Goal: Task Accomplishment & Management: Use online tool/utility

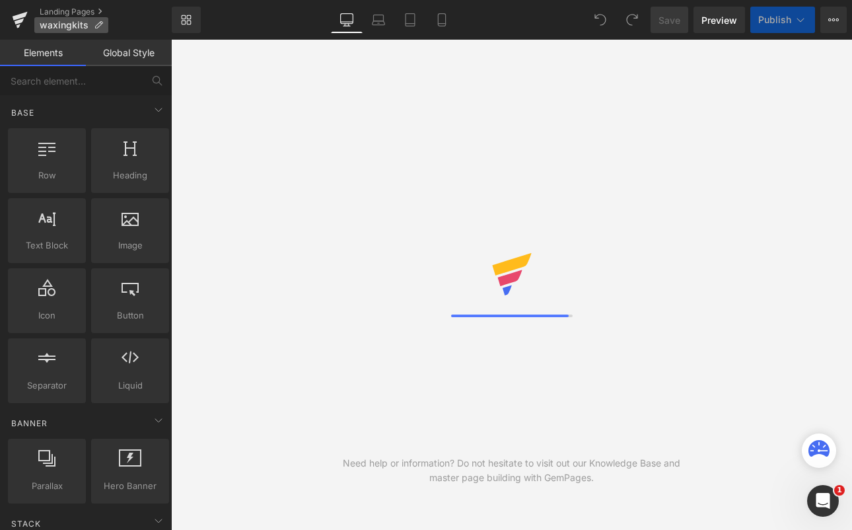
click at [91, 25] on p "waxingkits" at bounding box center [71, 25] width 74 height 16
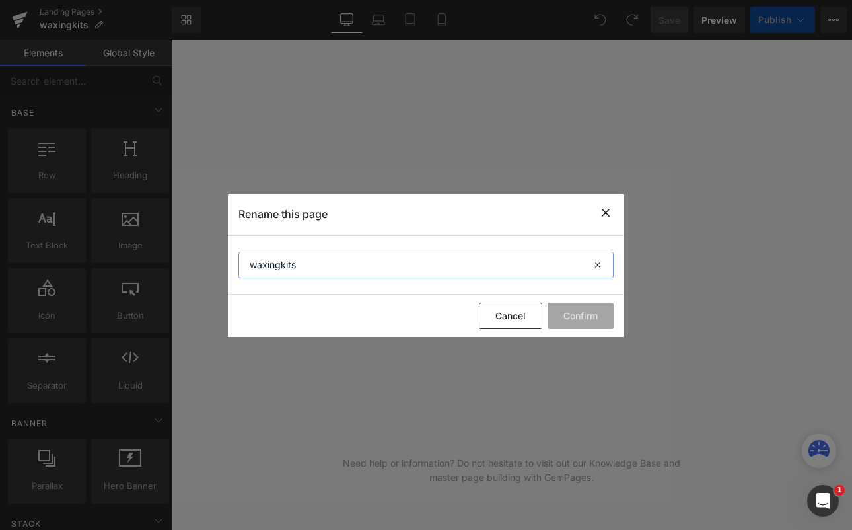
click at [253, 264] on input "waxingkits" at bounding box center [426, 265] width 375 height 26
click at [281, 264] on input "Waxingkits" at bounding box center [426, 265] width 375 height 26
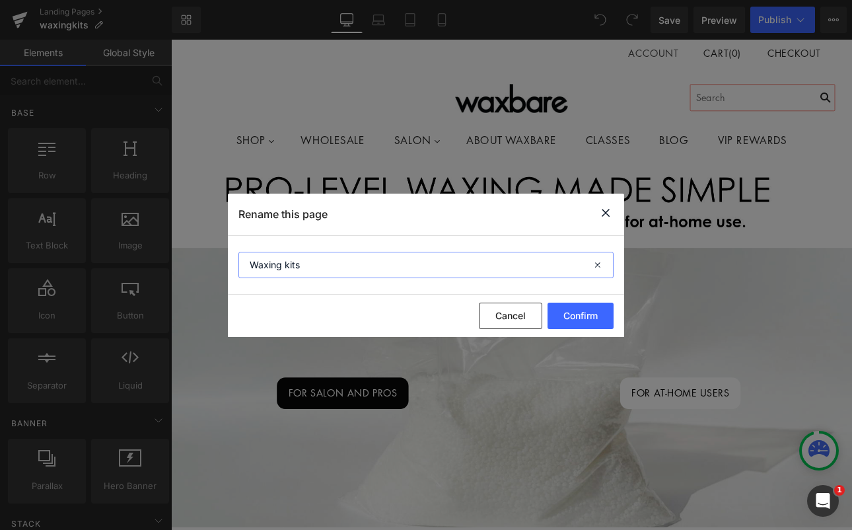
click at [287, 267] on input "Waxing kits" at bounding box center [426, 265] width 375 height 26
type input "Waxing Kits"
click at [591, 320] on button "Confirm" at bounding box center [581, 316] width 66 height 26
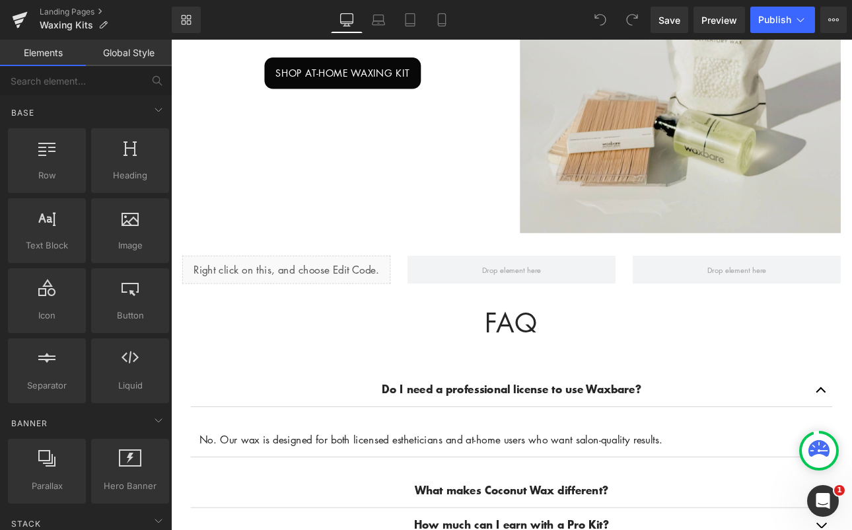
scroll to position [1031, 0]
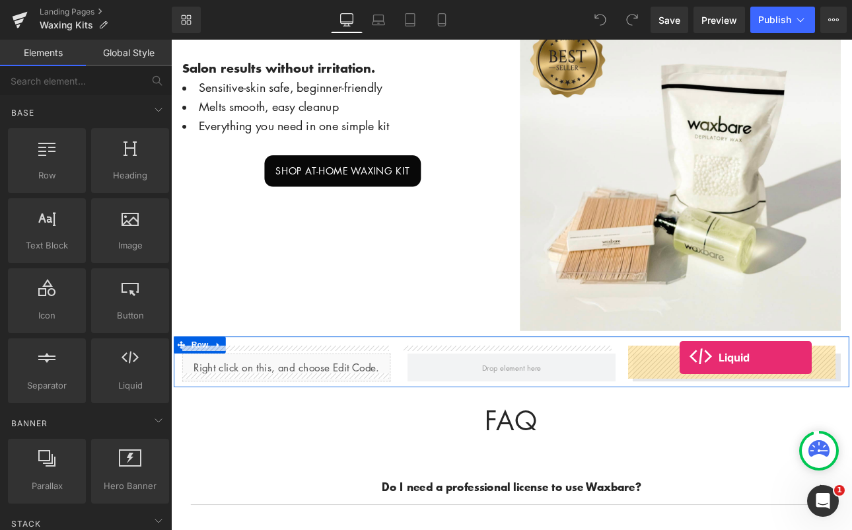
drag, startPoint x: 291, startPoint y: 410, endPoint x: 768, endPoint y: 413, distance: 477.0
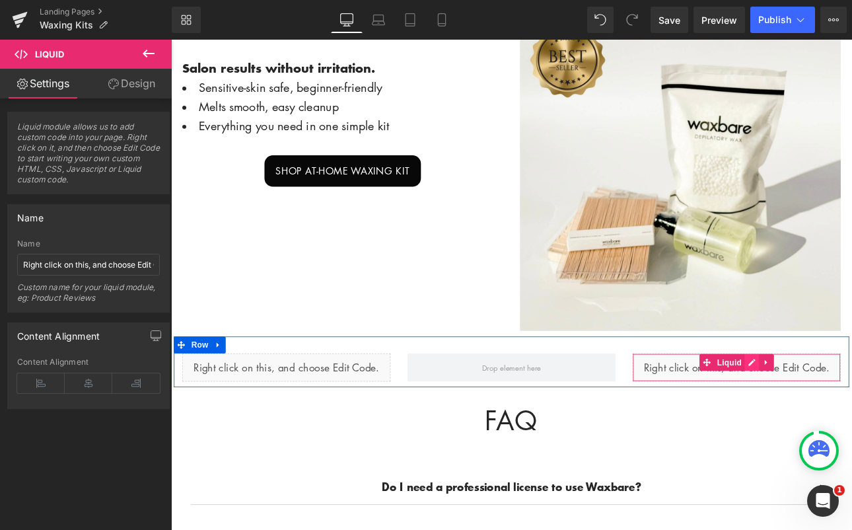
click at [844, 408] on div "Liquid" at bounding box center [835, 424] width 244 height 33
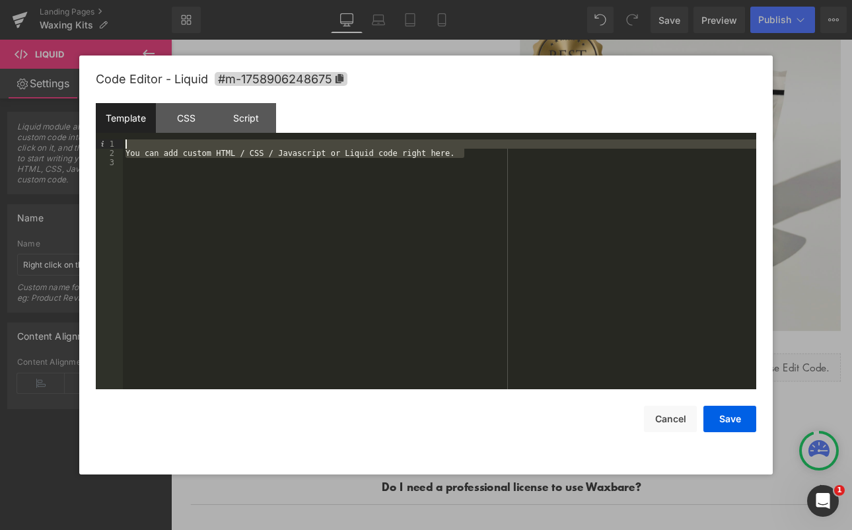
drag, startPoint x: 482, startPoint y: 150, endPoint x: 65, endPoint y: 130, distance: 417.4
click at [65, 130] on body "Liquid You are previewing how the will restyle your page. You can not edit Elem…" at bounding box center [426, 265] width 852 height 530
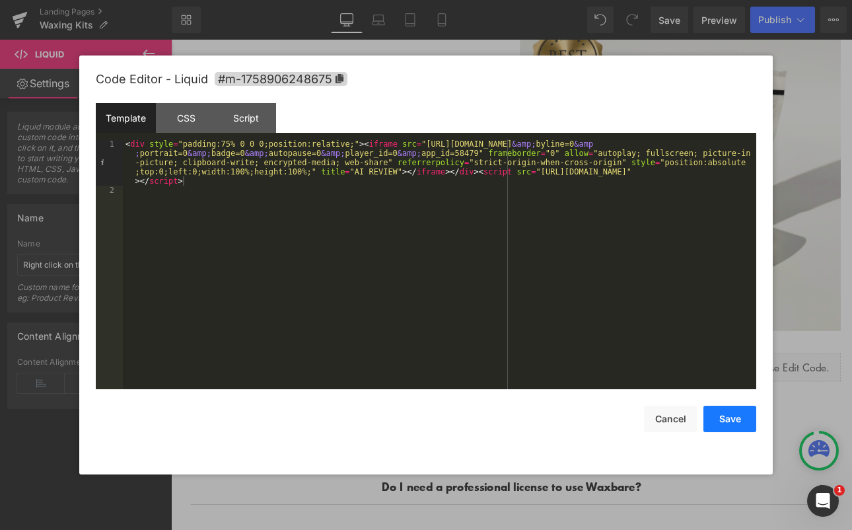
click at [736, 418] on button "Save" at bounding box center [730, 419] width 53 height 26
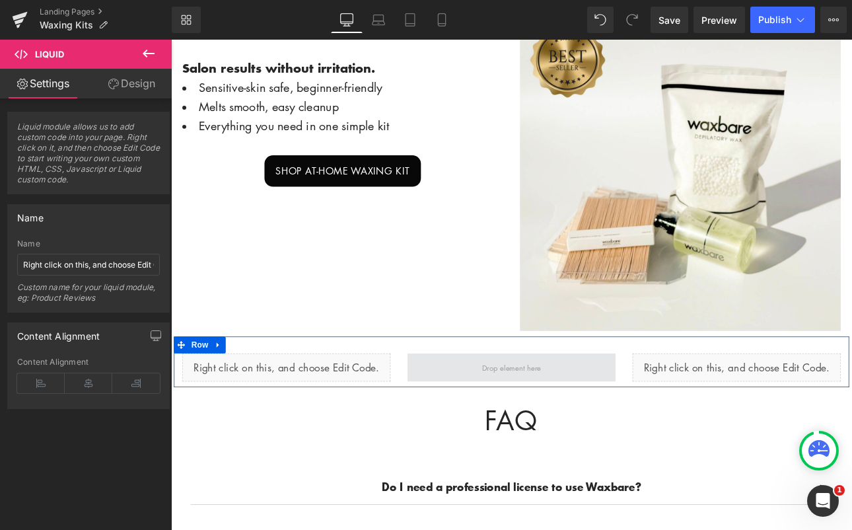
click at [522, 420] on span at bounding box center [571, 424] width 244 height 33
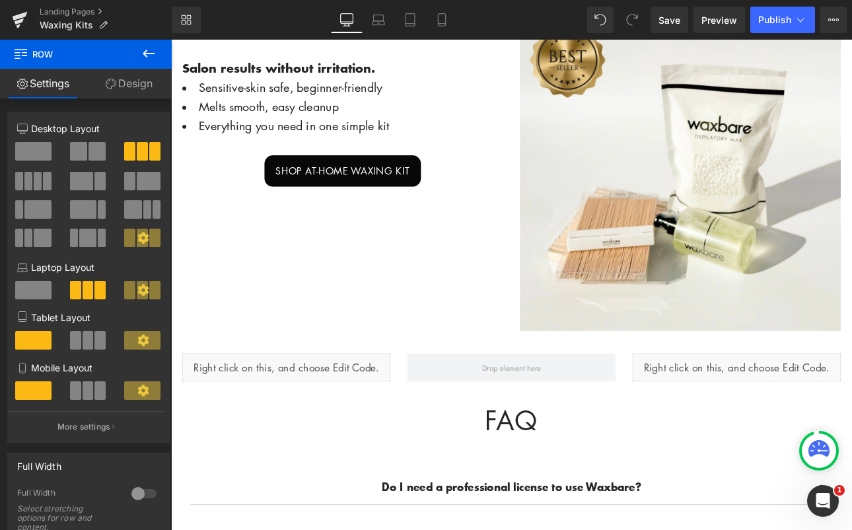
click at [147, 54] on icon at bounding box center [149, 54] width 12 height 8
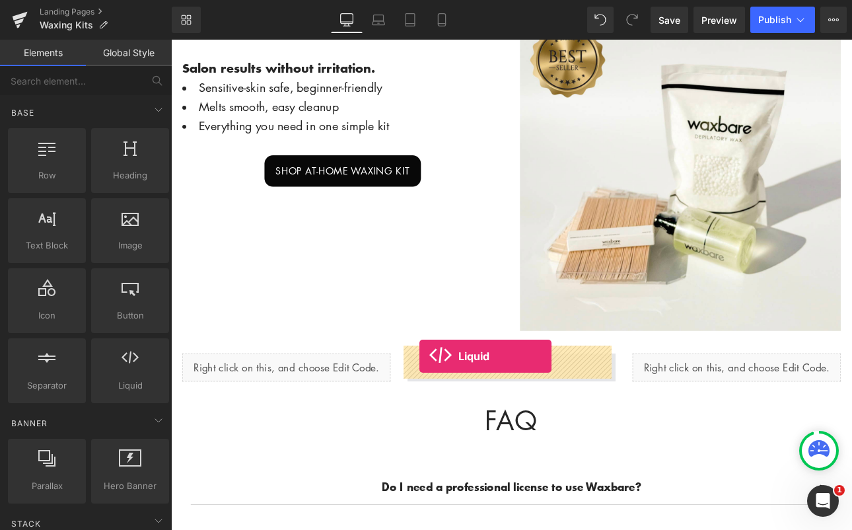
drag, startPoint x: 291, startPoint y: 418, endPoint x: 462, endPoint y: 411, distance: 171.3
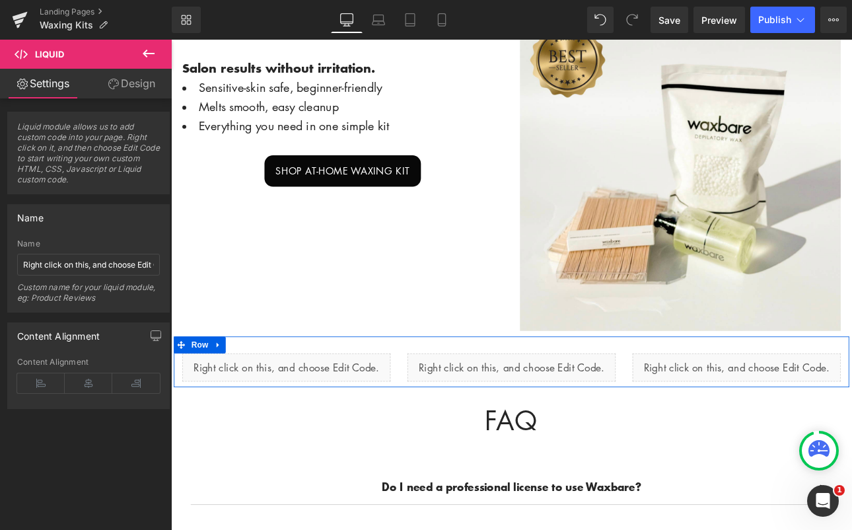
click at [583, 408] on div "Liquid" at bounding box center [571, 424] width 244 height 33
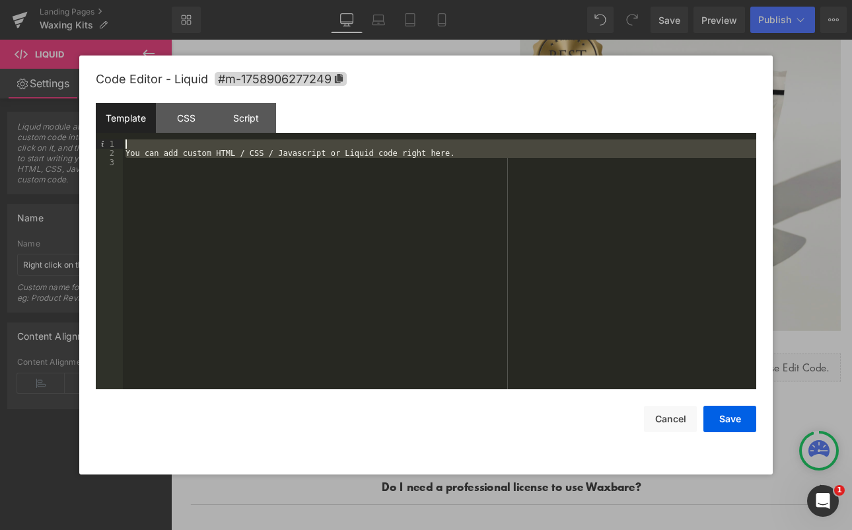
drag, startPoint x: 497, startPoint y: 169, endPoint x: 117, endPoint y: 139, distance: 381.1
click at [117, 139] on div "Template CSS Script Data 1 2 3 You can add custom HTML / CSS / Javascript or Li…" at bounding box center [426, 246] width 661 height 286
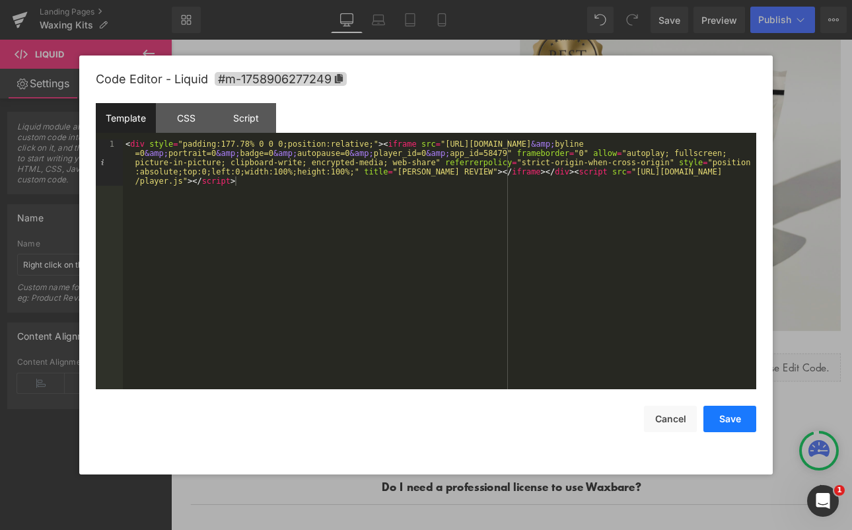
click at [739, 422] on button "Save" at bounding box center [730, 419] width 53 height 26
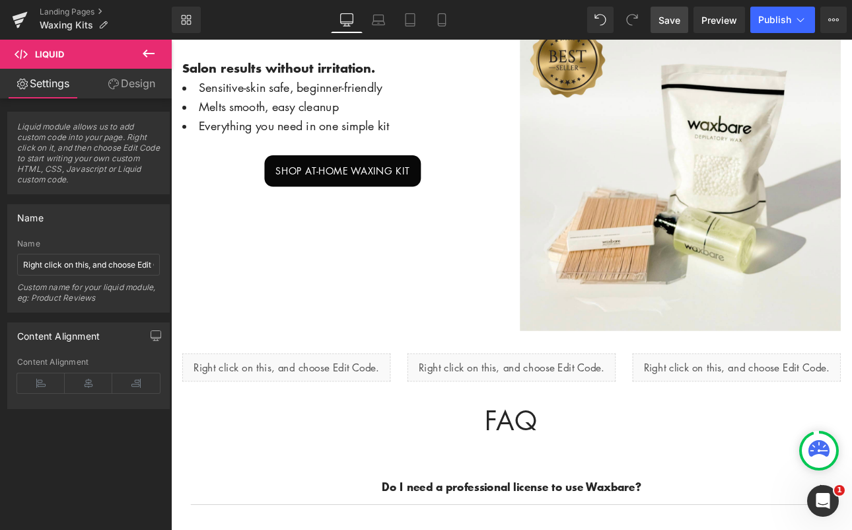
click at [660, 15] on span "Save" at bounding box center [670, 20] width 22 height 14
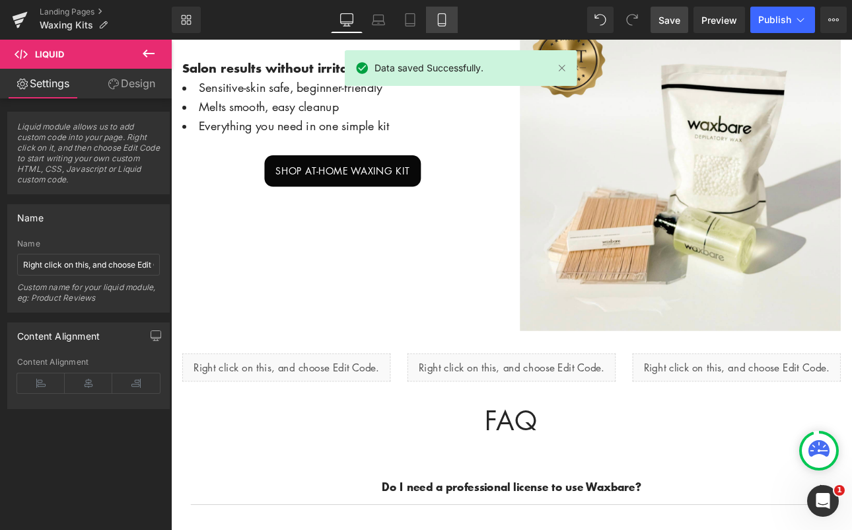
click at [436, 17] on icon at bounding box center [441, 19] width 13 height 13
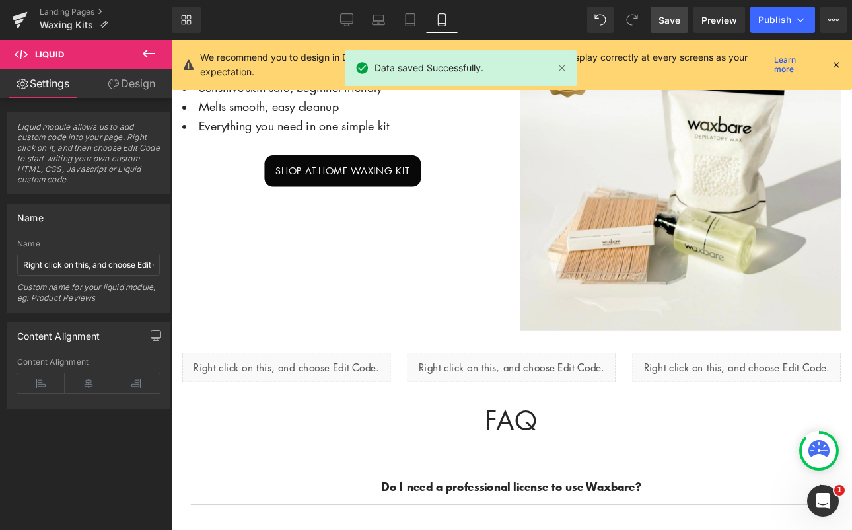
scroll to position [1274, 0]
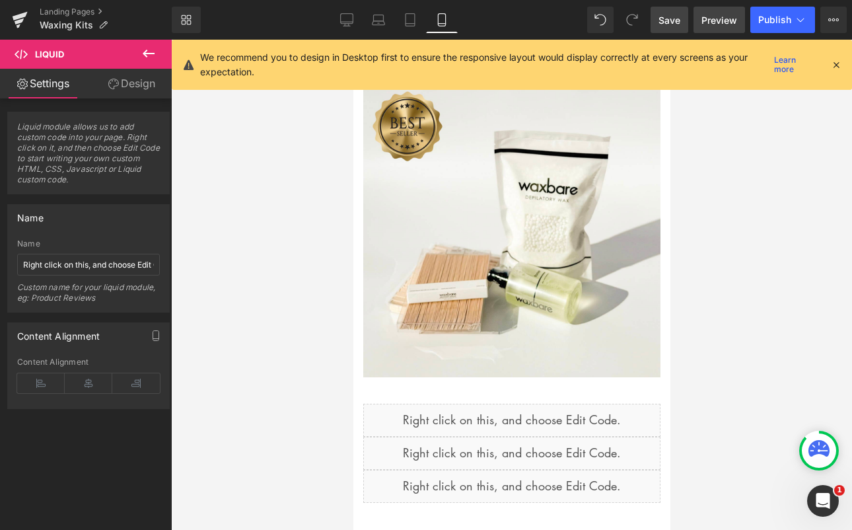
click at [711, 7] on link "Preview" at bounding box center [720, 20] width 52 height 26
click at [348, 17] on icon at bounding box center [346, 19] width 13 height 13
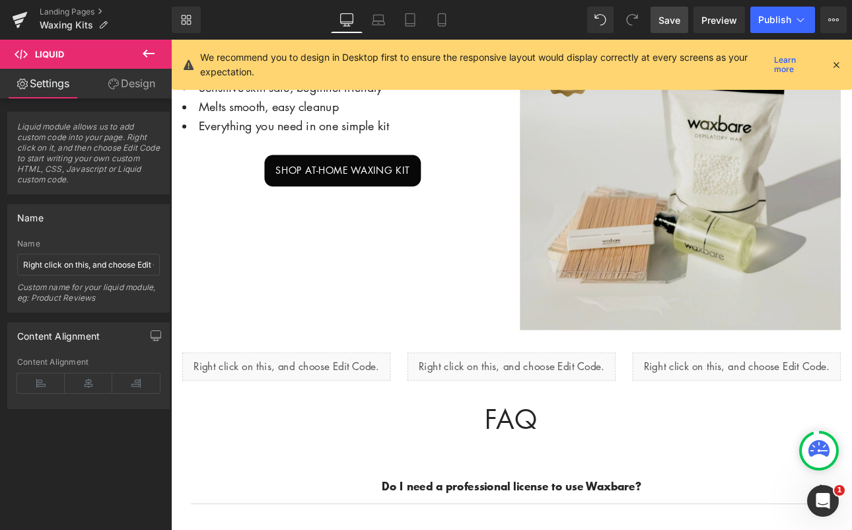
scroll to position [1031, 0]
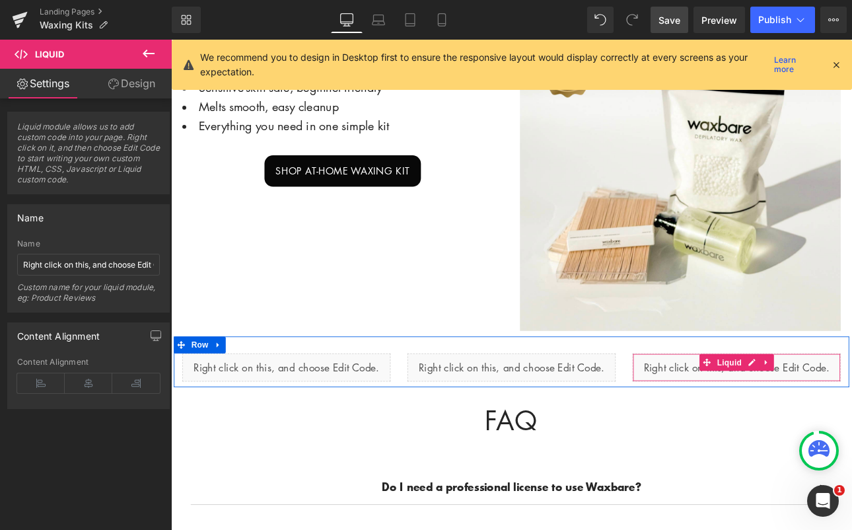
click at [852, 408] on div "Liquid" at bounding box center [835, 424] width 244 height 33
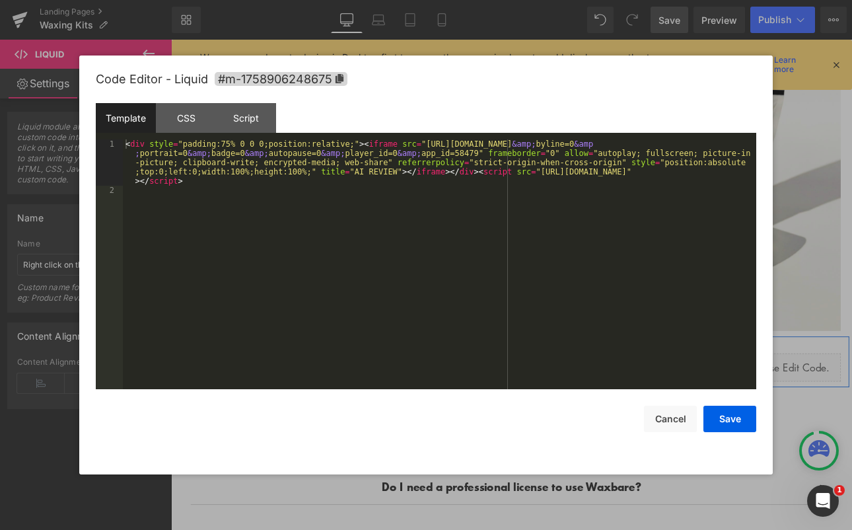
drag, startPoint x: 846, startPoint y: 407, endPoint x: 916, endPoint y: 392, distance: 72.3
click at [846, 408] on div "Liquid" at bounding box center [835, 424] width 244 height 33
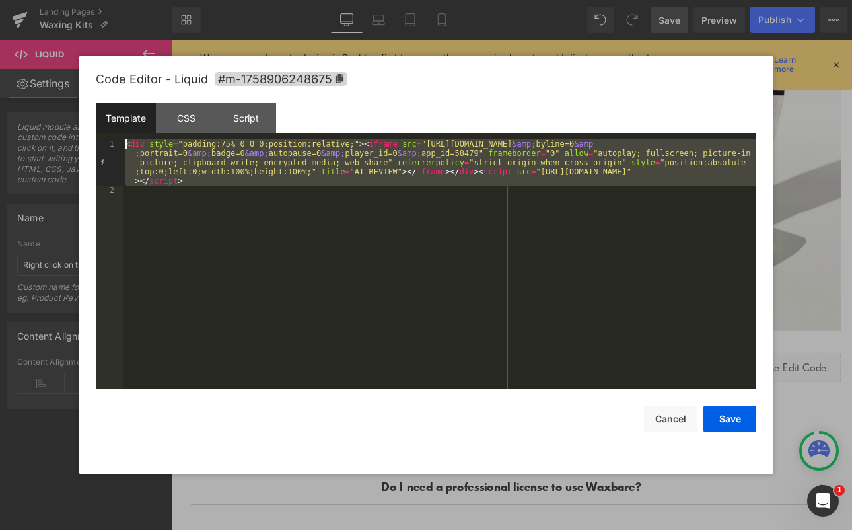
drag, startPoint x: 313, startPoint y: 209, endPoint x: 126, endPoint y: 135, distance: 201.5
click at [126, 135] on div "Template CSS Script Data 1 2 < div style = "padding:75% 0 0 0;position:relative…" at bounding box center [426, 246] width 661 height 286
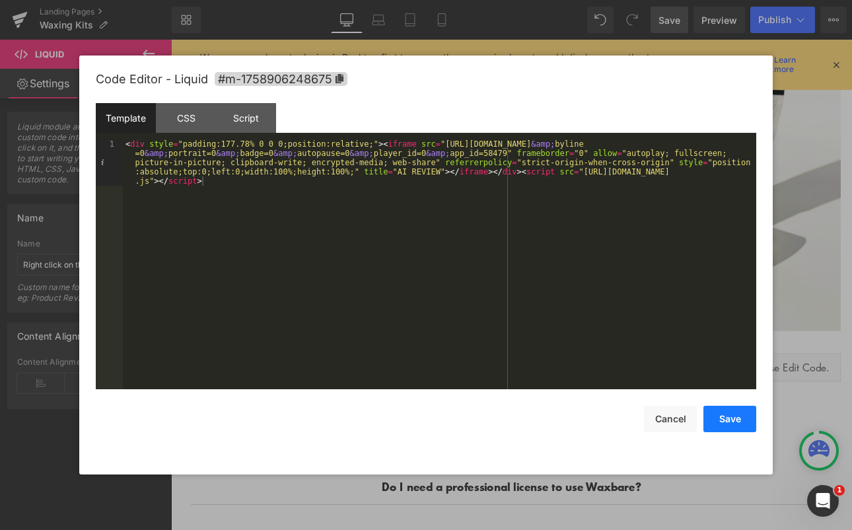
click at [733, 422] on button "Save" at bounding box center [730, 419] width 53 height 26
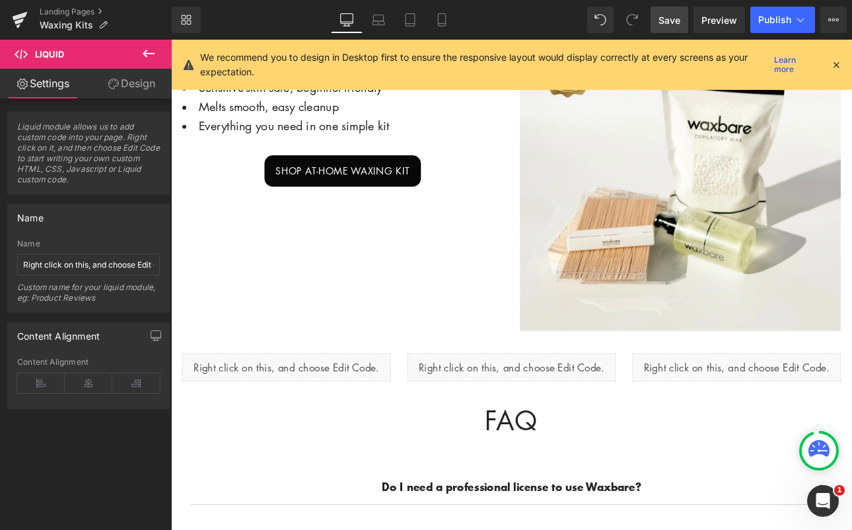
click at [669, 20] on span "Save" at bounding box center [670, 20] width 22 height 14
click at [731, 22] on span "Preview" at bounding box center [720, 20] width 36 height 14
click at [442, 24] on icon at bounding box center [441, 19] width 13 height 13
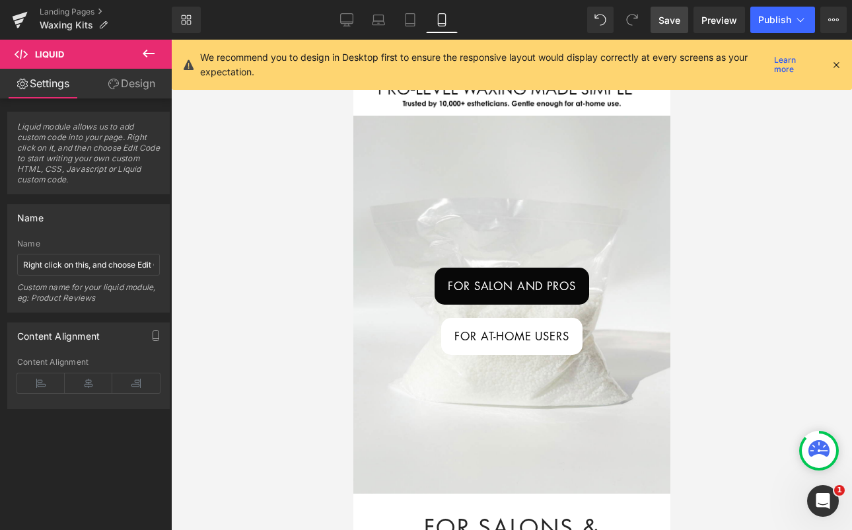
scroll to position [0, 0]
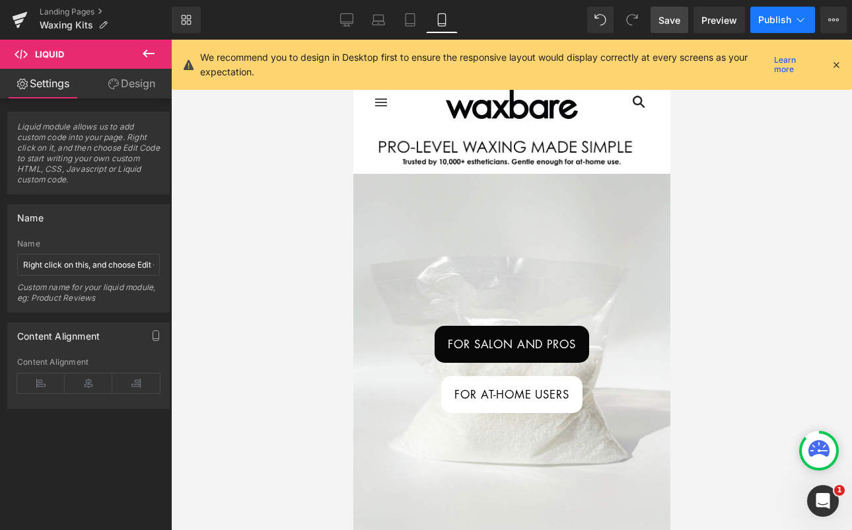
click at [771, 16] on span "Publish" at bounding box center [774, 20] width 33 height 11
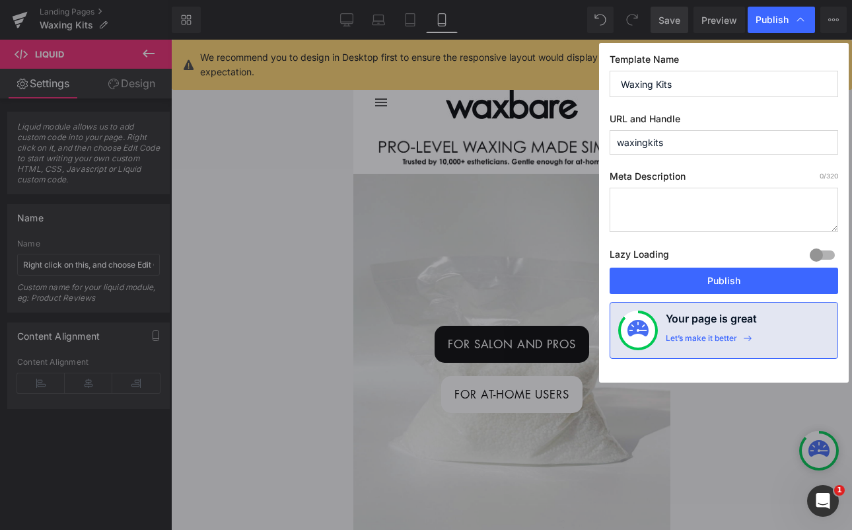
click at [690, 283] on button "Publish" at bounding box center [724, 281] width 229 height 26
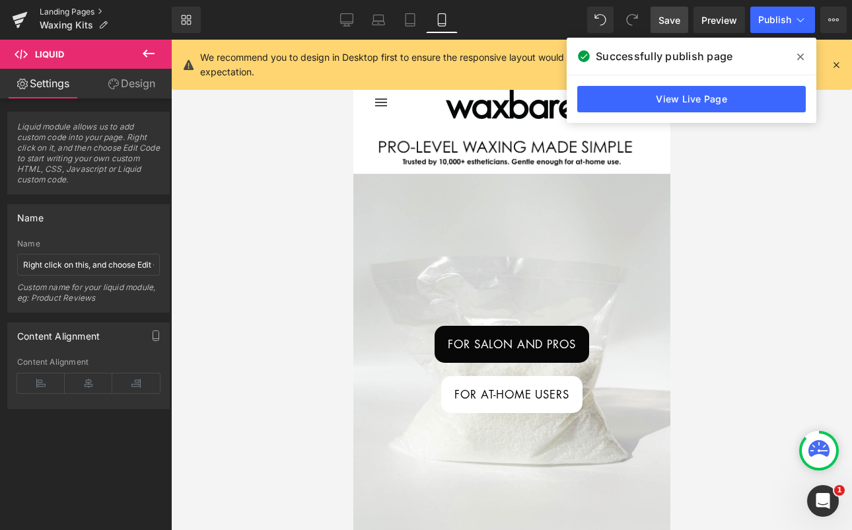
click at [66, 11] on link "Landing Pages" at bounding box center [106, 12] width 132 height 11
